Goal: Navigation & Orientation: Find specific page/section

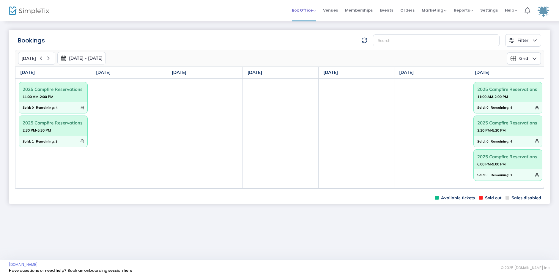
click at [300, 9] on span "Box Office" at bounding box center [304, 10] width 24 height 6
click at [305, 32] on li "Bookings" at bounding box center [313, 32] width 42 height 12
click at [315, 9] on span "Box Office" at bounding box center [304, 10] width 24 height 6
click at [314, 44] on li "Sell Season Pass" at bounding box center [313, 43] width 42 height 12
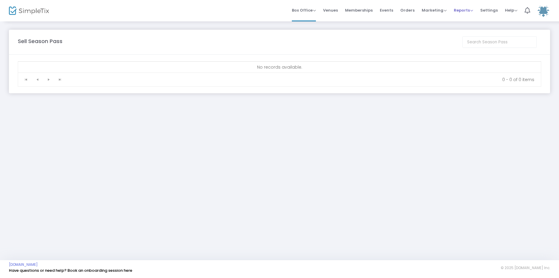
click at [459, 12] on span "Reports" at bounding box center [462, 10] width 19 height 6
click at [329, 9] on span "Venues" at bounding box center [330, 10] width 15 height 15
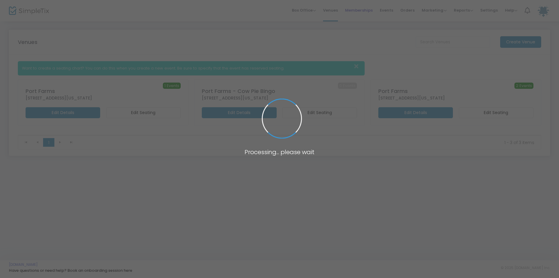
click at [359, 10] on span "Memberships" at bounding box center [359, 10] width 28 height 15
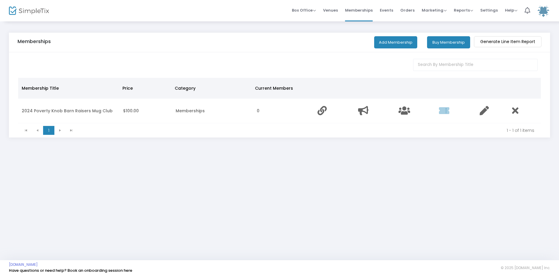
drag, startPoint x: 40, startPoint y: 13, endPoint x: 52, endPoint y: 11, distance: 12.1
click at [40, 13] on img at bounding box center [29, 11] width 40 height 9
